Goal: Transaction & Acquisition: Purchase product/service

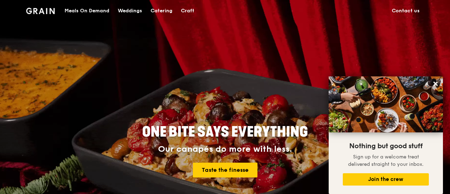
click at [96, 12] on div "Meals On Demand" at bounding box center [87, 10] width 45 height 21
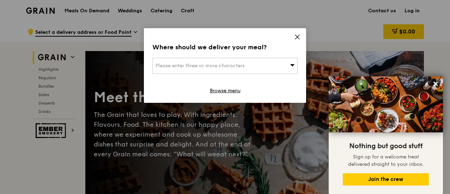
click at [236, 65] on span "Please enter three or more characters" at bounding box center [200, 66] width 89 height 6
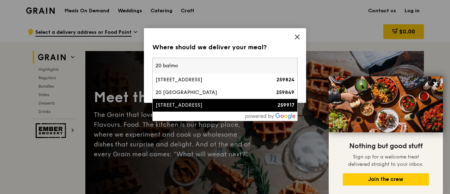
type input "20 balmo"
click at [208, 104] on div "[STREET_ADDRESS]" at bounding box center [208, 105] width 104 height 7
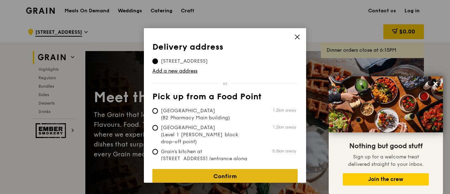
click at [224, 170] on link "Confirm" at bounding box center [224, 176] width 145 height 15
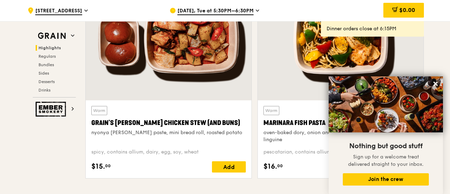
scroll to position [317, 0]
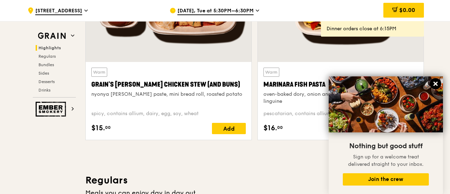
click at [437, 83] on icon at bounding box center [435, 84] width 4 height 4
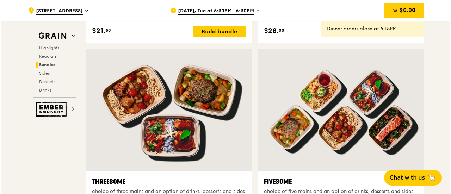
scroll to position [1305, 0]
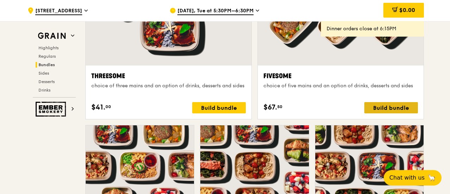
click at [401, 108] on div "Build bundle" at bounding box center [391, 107] width 54 height 11
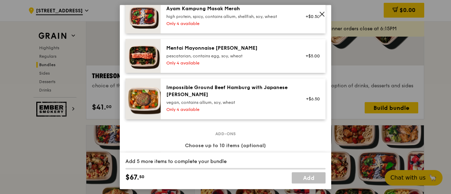
scroll to position [353, 0]
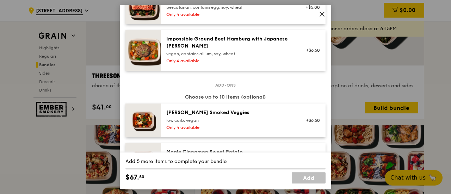
click at [322, 16] on icon at bounding box center [322, 14] width 6 height 6
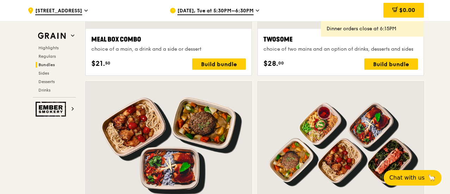
scroll to position [1164, 0]
